Goal: Task Accomplishment & Management: Complete application form

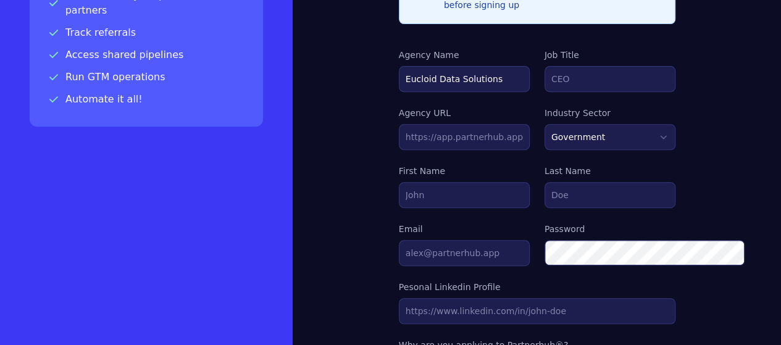
scroll to position [221, 0]
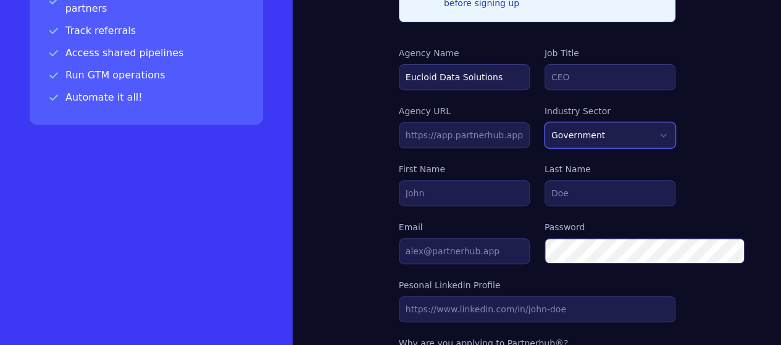
click at [621, 122] on select "Markting & Sales HR Finance Health Non-Profit Government Real Estate Blockchain…" at bounding box center [610, 135] width 131 height 26
select select "FINANCE"
click at [545, 122] on select "Markting & Sales HR Finance Health Non-Profit Government Real Estate Blockchain…" at bounding box center [610, 135] width 131 height 26
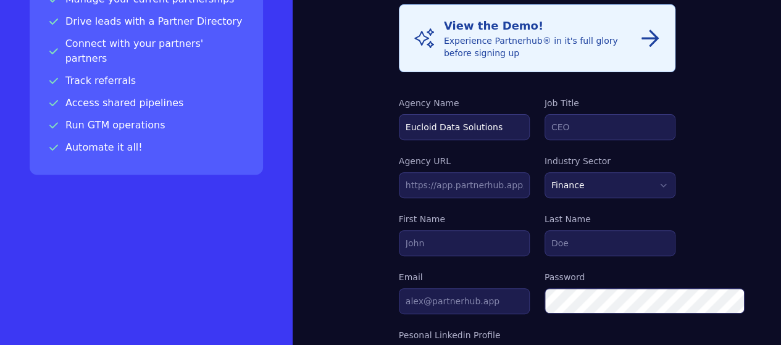
scroll to position [163, 0]
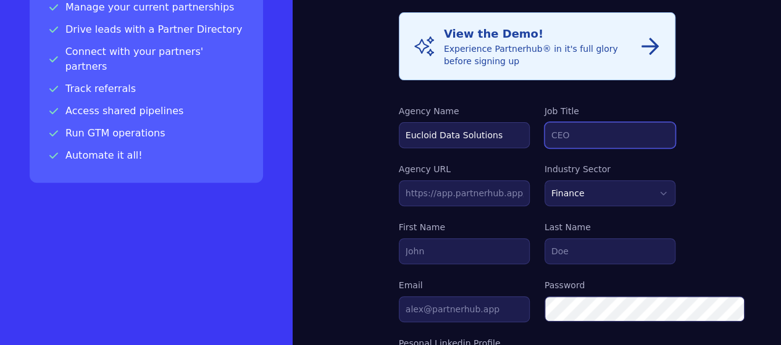
click at [592, 122] on input "Job Title" at bounding box center [610, 135] width 131 height 26
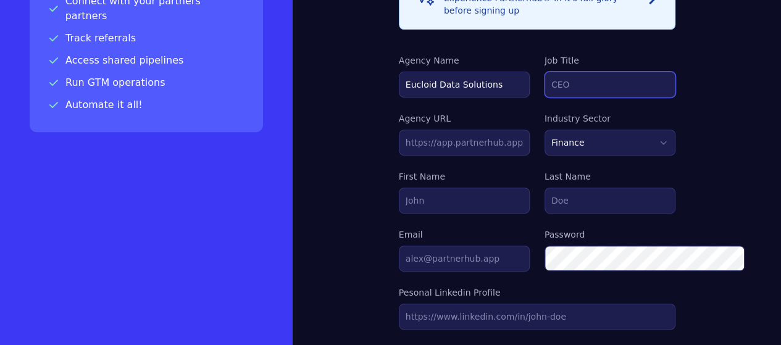
scroll to position [216, 0]
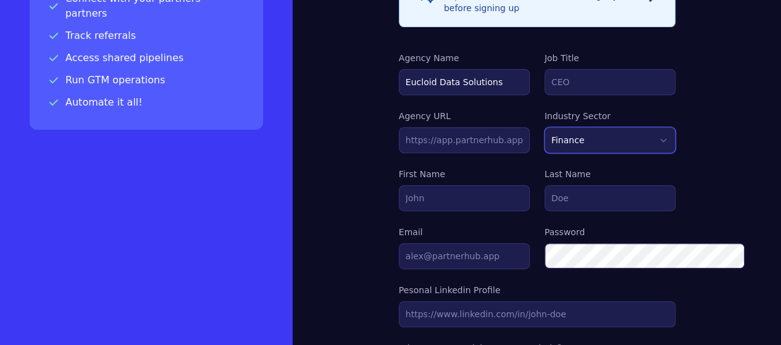
click at [646, 127] on select "Markting & Sales HR Finance Health Non-Profit Government Real Estate Blockchain…" at bounding box center [610, 140] width 131 height 26
click at [545, 127] on select "Markting & Sales HR Finance Health Non-Profit Government Real Estate Blockchain…" at bounding box center [610, 140] width 131 height 26
click at [579, 127] on select "Markting & Sales HR Finance Health Non-Profit Government Real Estate Blockchain…" at bounding box center [610, 140] width 131 height 26
click at [529, 168] on label "First Name" at bounding box center [464, 174] width 131 height 12
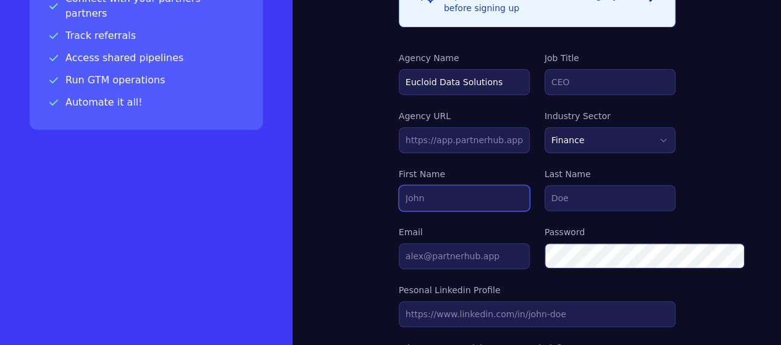
click at [529, 185] on input "First Name" at bounding box center [464, 198] width 131 height 26
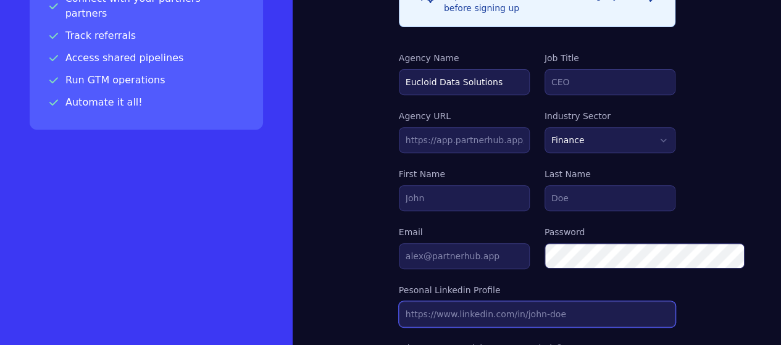
click at [399, 301] on input "Agency URL" at bounding box center [537, 314] width 277 height 26
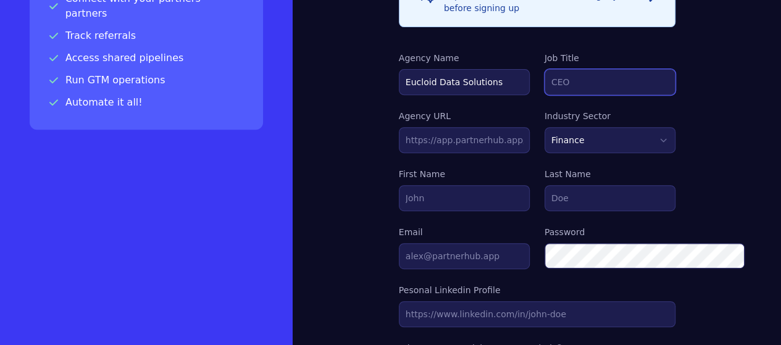
click at [575, 69] on input "Job Title" at bounding box center [610, 82] width 131 height 26
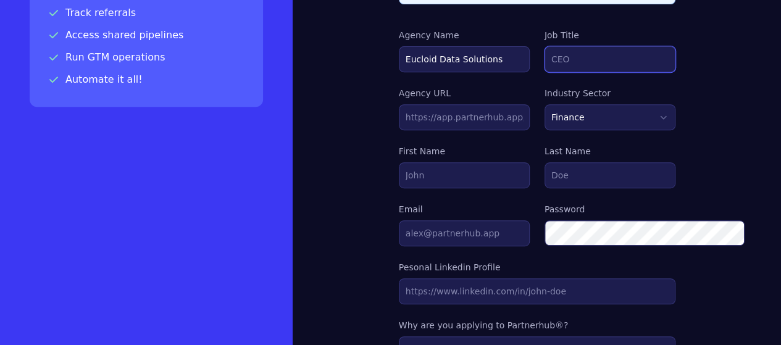
scroll to position [238, 0]
